Goal: Task Accomplishment & Management: Manage account settings

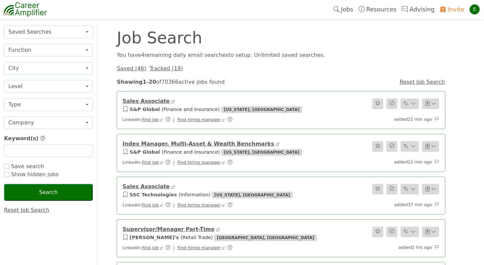
click at [304, 60] on div "Saved ( 46 ) Tracked ( 19 )" at bounding box center [281, 65] width 336 height 13
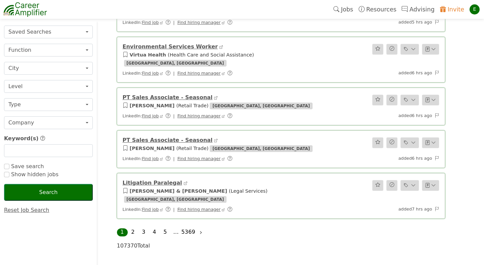
scroll to position [760, 0]
click at [84, 48] on button "Function" at bounding box center [48, 50] width 89 height 13
click at [86, 31] on button "Saved Searches" at bounding box center [48, 32] width 89 height 13
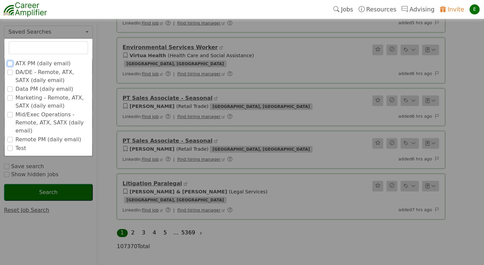
click at [10, 62] on input "ATX PM (daily email)" at bounding box center [9, 63] width 5 height 5
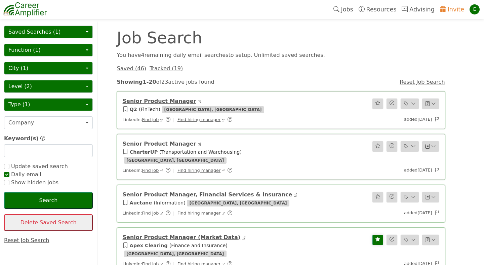
checkbox input "true"
click at [78, 32] on button "Saved Searches (1)" at bounding box center [48, 32] width 89 height 13
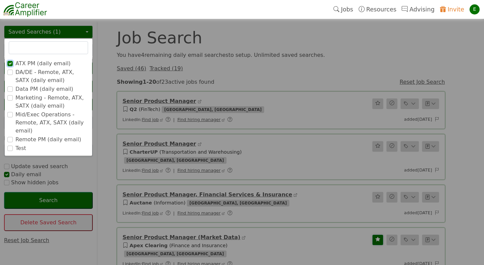
click at [9, 61] on input "ATX PM (daily email)" at bounding box center [9, 63] width 5 height 5
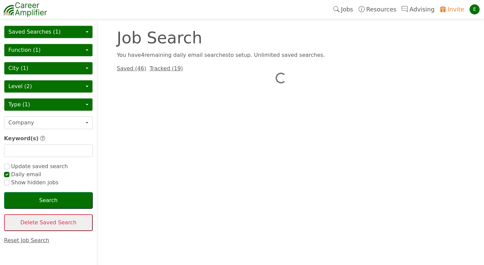
click at [46, 36] on button "Saved Searches (1)" at bounding box center [48, 32] width 89 height 13
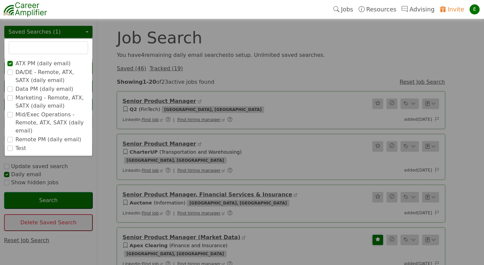
checkbox input "true"
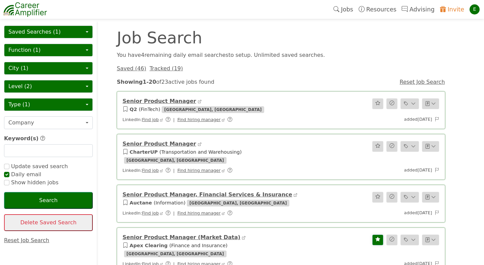
click at [413, 81] on link "Reset Job Search" at bounding box center [421, 82] width 45 height 6
